Goal: Transaction & Acquisition: Purchase product/service

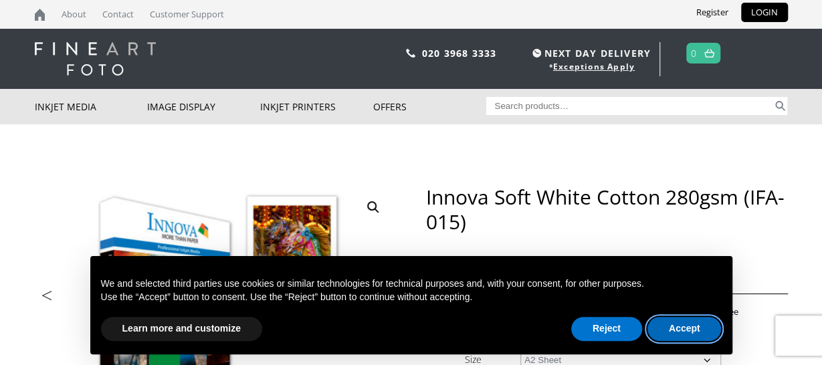
click at [684, 328] on button "Accept" at bounding box center [684, 329] width 74 height 24
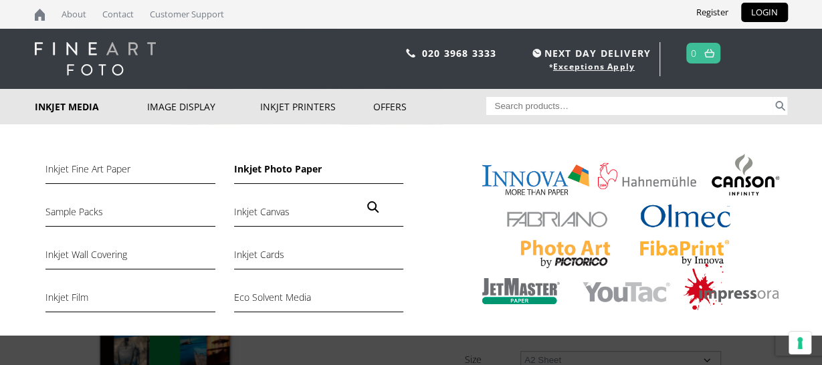
click at [275, 171] on link "Inkjet Photo Paper" at bounding box center [318, 172] width 169 height 23
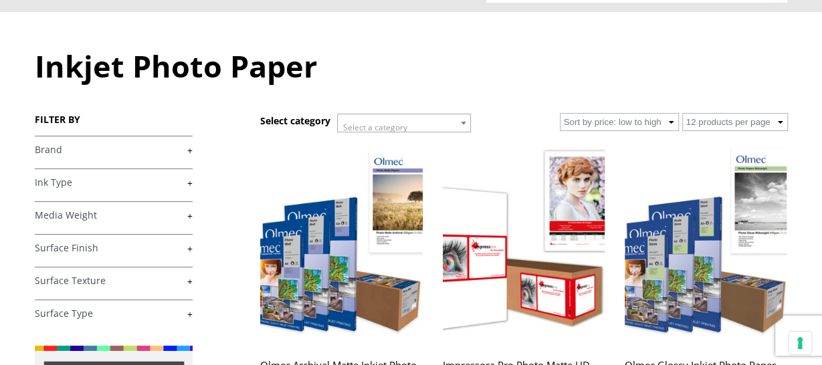
scroll to position [134, 0]
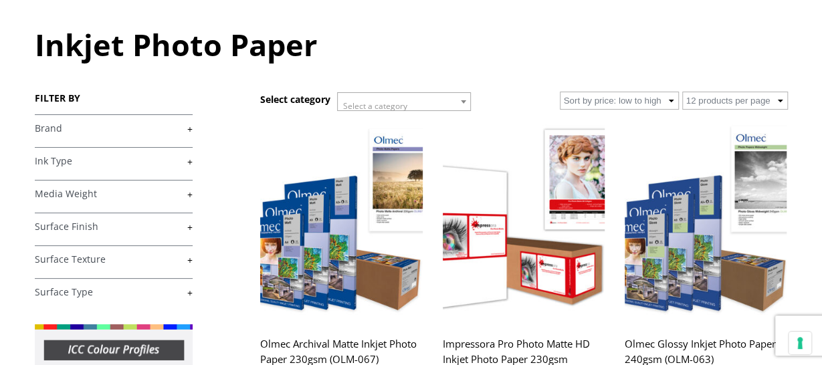
click at [183, 195] on link "+" at bounding box center [114, 194] width 158 height 13
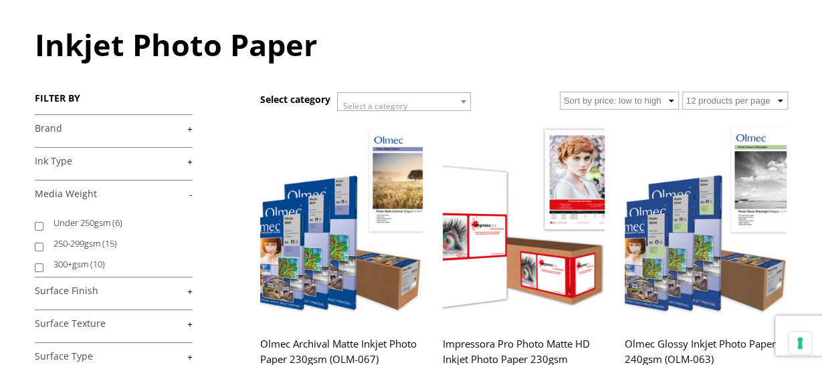
click at [39, 223] on input "Under 250gsm (6)" at bounding box center [39, 226] width 9 height 9
checkbox input "true"
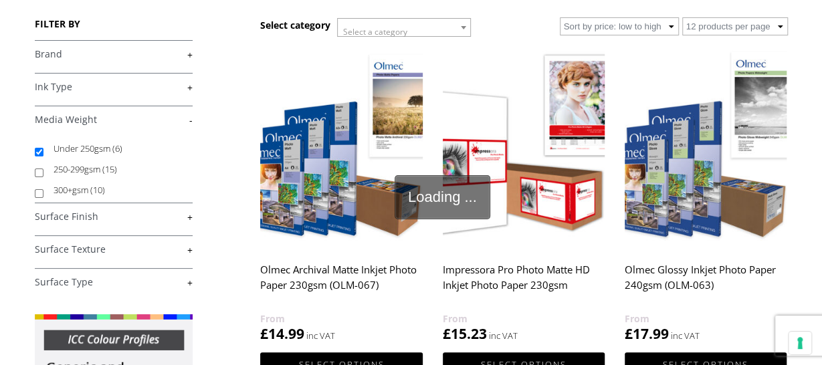
scroll to position [268, 0]
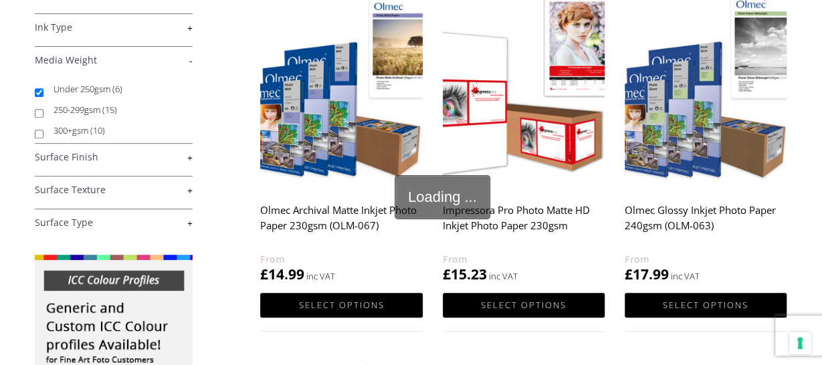
click at [126, 160] on link "+" at bounding box center [114, 157] width 158 height 13
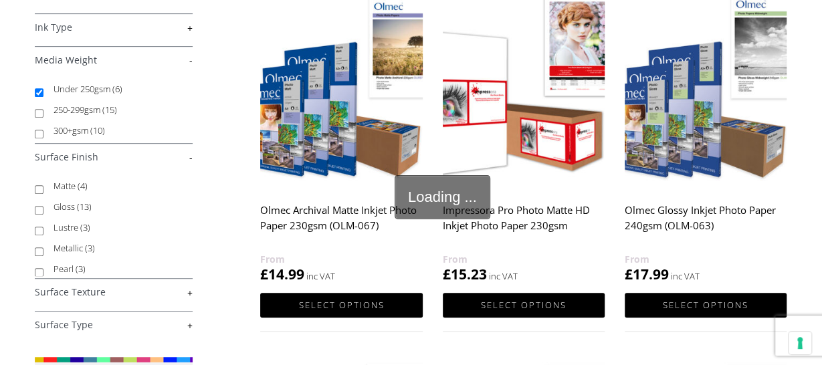
click at [36, 185] on input "Matte (4)" at bounding box center [39, 189] width 9 height 9
checkbox input "true"
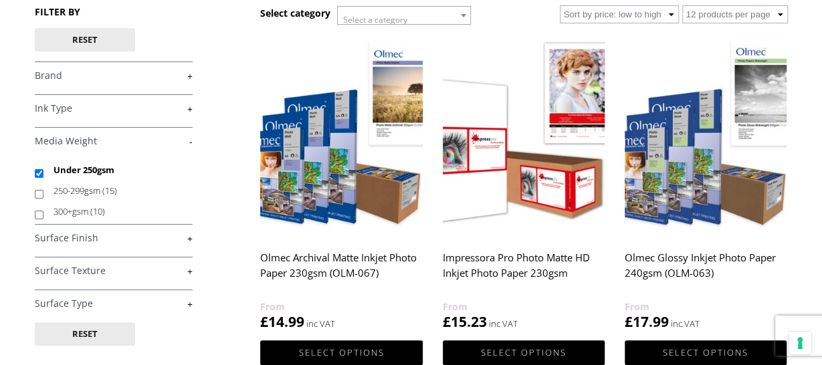
scroll to position [201, 0]
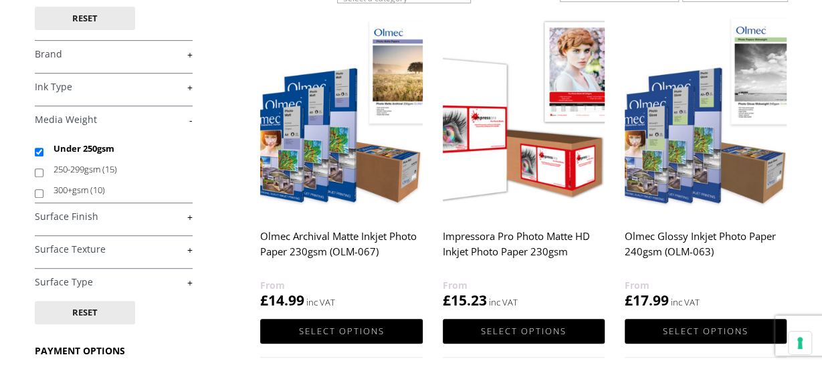
click at [191, 283] on link "+" at bounding box center [114, 282] width 158 height 13
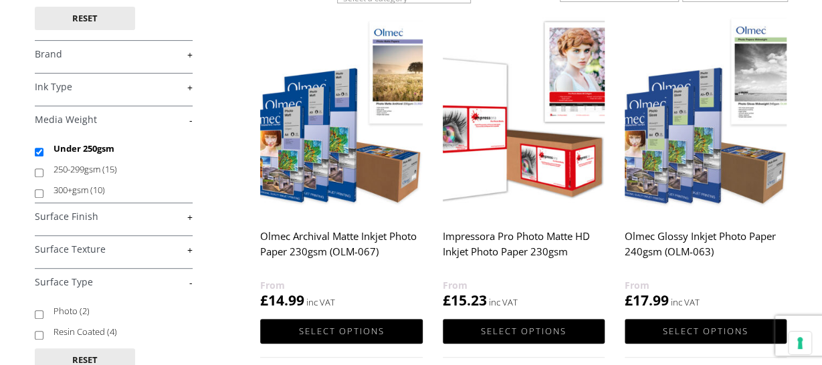
click at [191, 249] on link "+" at bounding box center [114, 249] width 158 height 13
click at [189, 215] on link "+" at bounding box center [114, 217] width 158 height 13
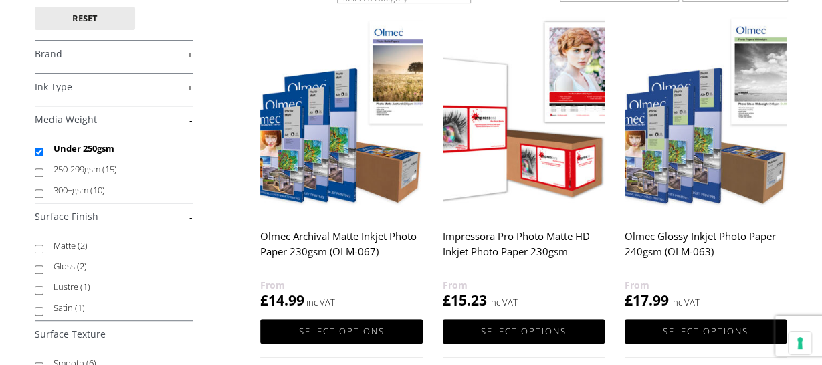
click at [330, 155] on img at bounding box center [341, 114] width 162 height 203
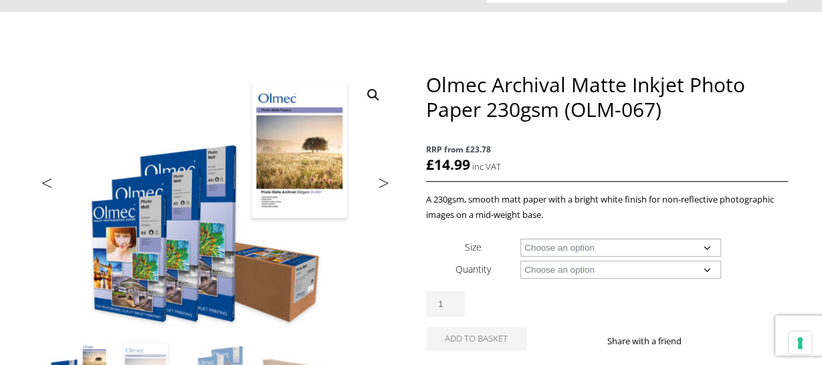
scroll to position [134, 0]
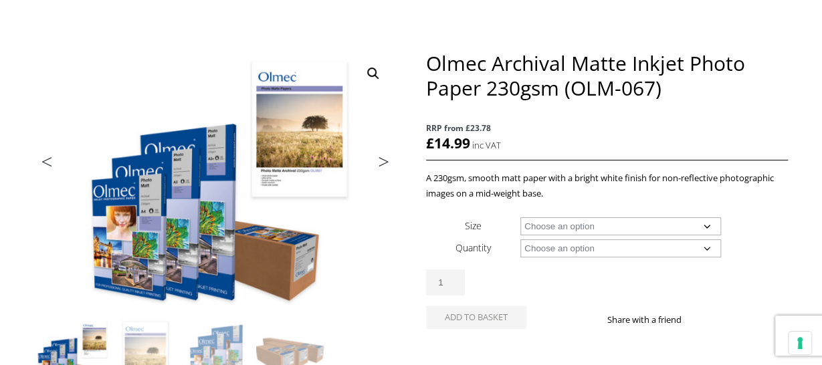
click at [590, 227] on select "Choose an option A4 Sheet A3 Sheet A3+ Sheet A2 Sheet 17" Wide Roll 24" Wide Ro…" at bounding box center [620, 226] width 201 height 18
click at [520, 217] on select "Choose an option A4 Sheet A3 Sheet A3+ Sheet A2 Sheet 17" Wide Roll 24" Wide Ro…" at bounding box center [620, 226] width 201 height 18
select select "a2-sheet"
click at [556, 251] on select "Choose an option 50 Sheets 100 Sheets" at bounding box center [620, 248] width 201 height 18
select select "100-sheets"
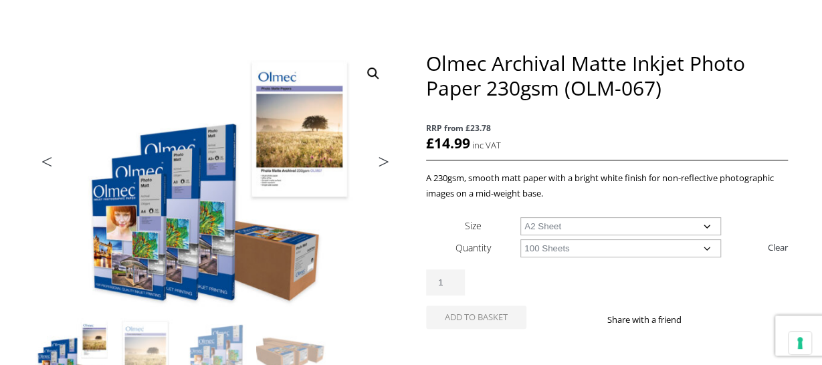
click at [520, 239] on select "Choose an option 50 Sheets 100 Sheets" at bounding box center [620, 248] width 201 height 18
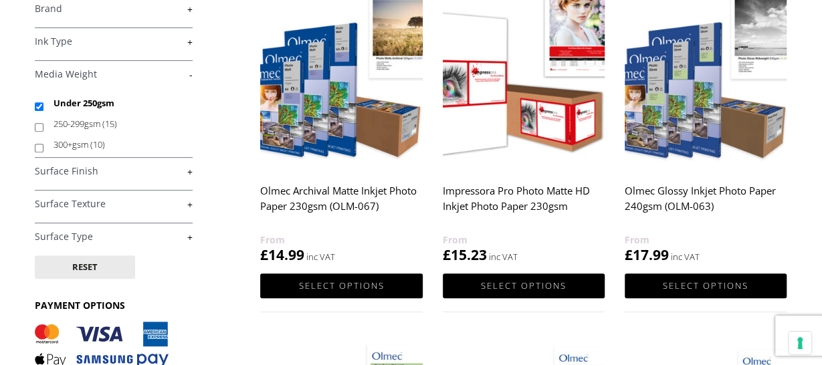
scroll to position [268, 0]
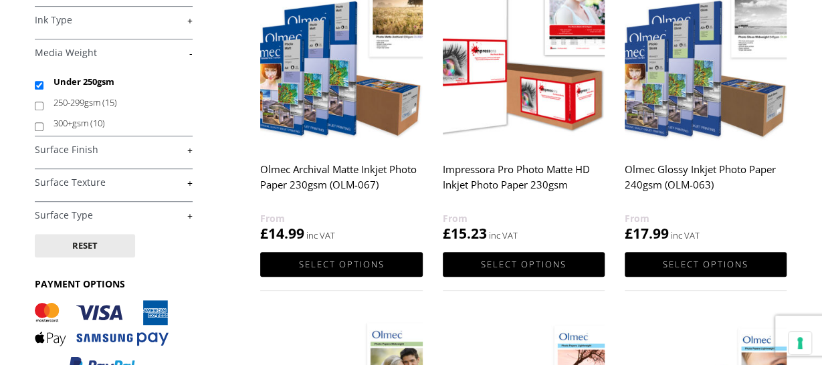
click at [510, 80] on img at bounding box center [524, 47] width 162 height 203
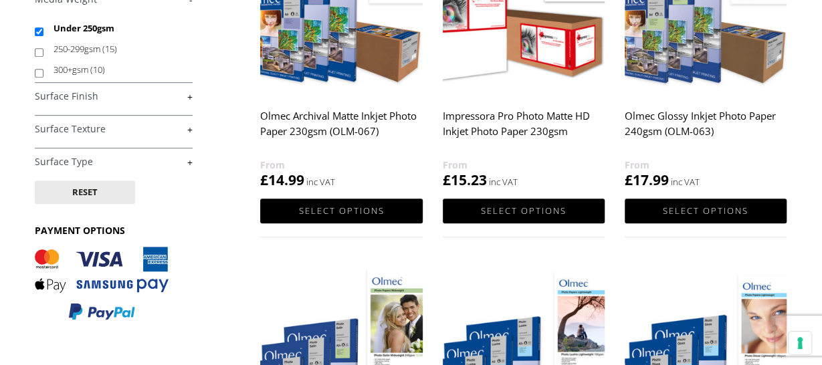
scroll to position [334, 0]
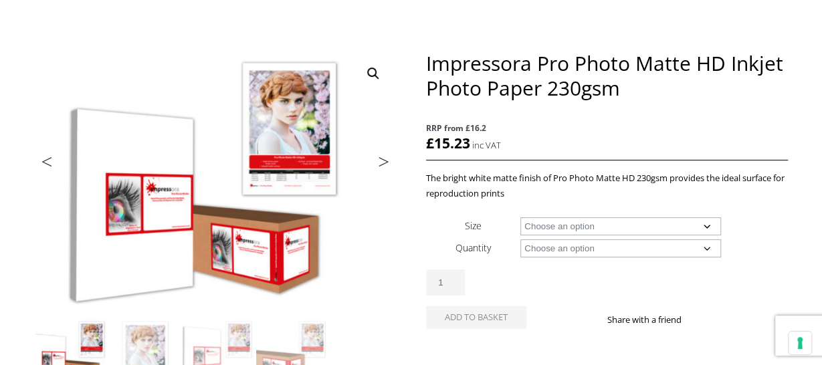
click at [550, 226] on select "Choose an option A4 Sheet A3+ Sheet A2 Sheet" at bounding box center [620, 226] width 201 height 18
select select "a2-sheet"
click at [520, 217] on select "Choose an option A4 Sheet A3+ Sheet A2 Sheet" at bounding box center [620, 226] width 201 height 18
click at [548, 248] on select "Choose an option 50 Sheets" at bounding box center [620, 248] width 201 height 18
select select "50-sheets"
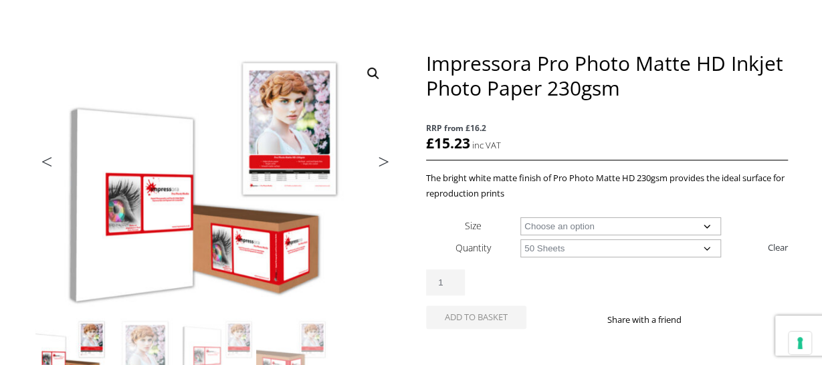
click at [520, 239] on select "Choose an option 50 Sheets" at bounding box center [620, 248] width 201 height 18
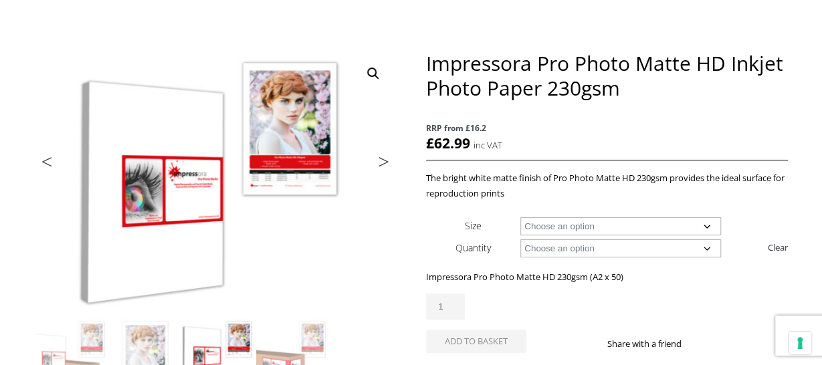
click at [553, 250] on select "Choose an option 50 Sheets" at bounding box center [620, 248] width 201 height 18
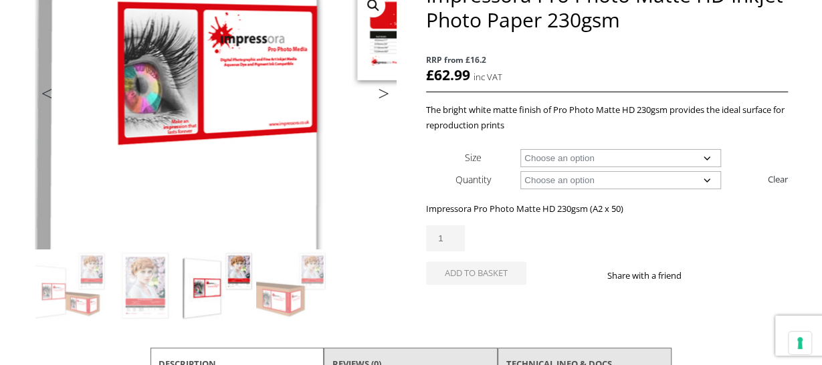
scroll to position [201, 0]
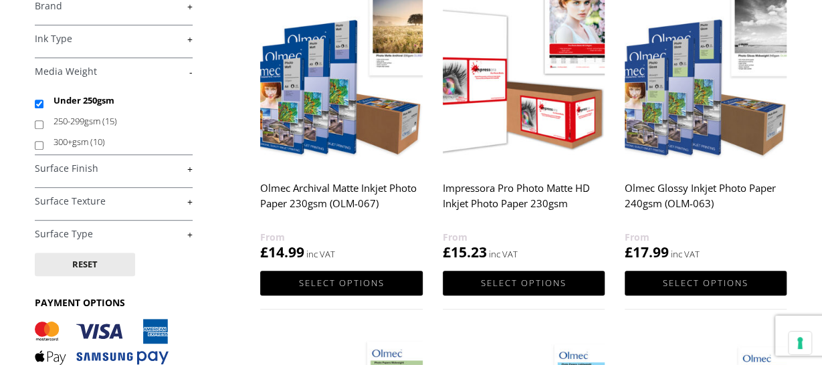
scroll to position [201, 0]
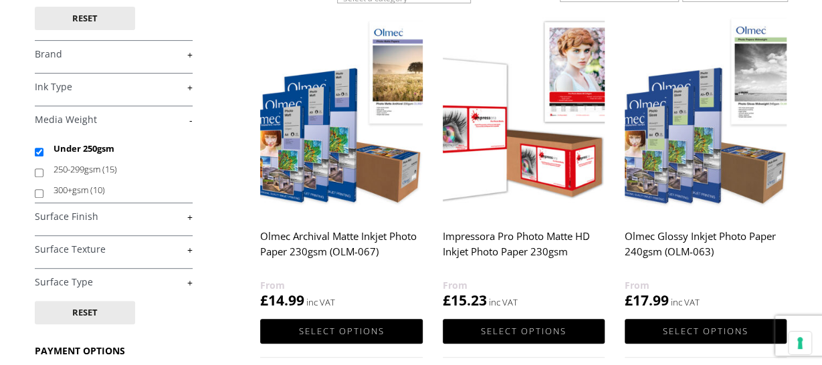
click at [548, 121] on img at bounding box center [524, 114] width 162 height 203
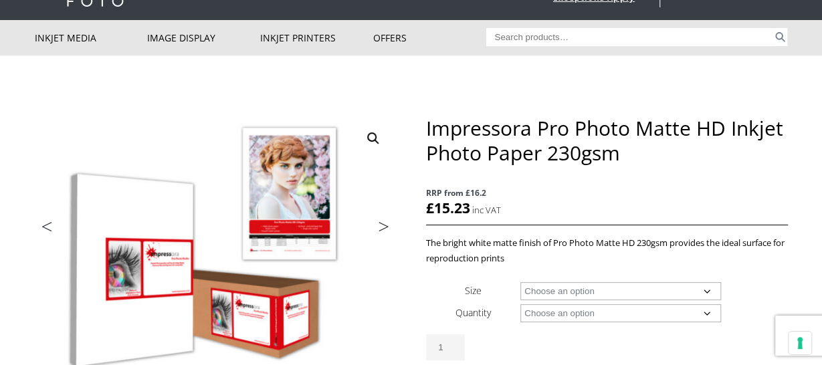
scroll to position [67, 0]
